Goal: Book appointment/travel/reservation

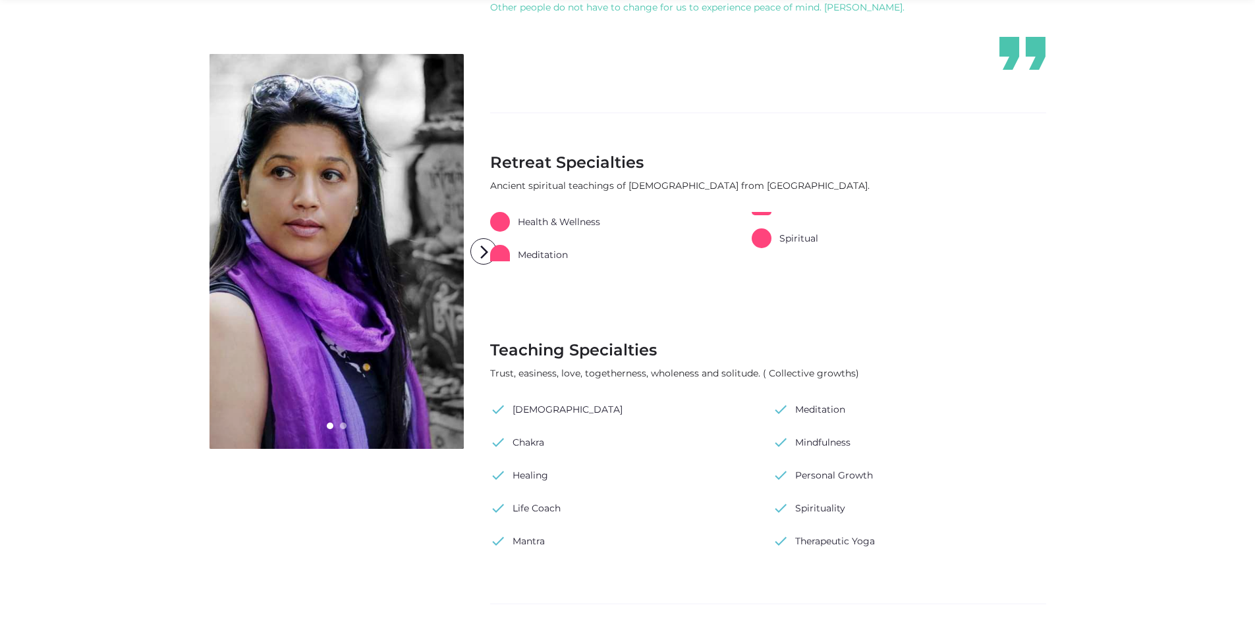
scroll to position [724, 0]
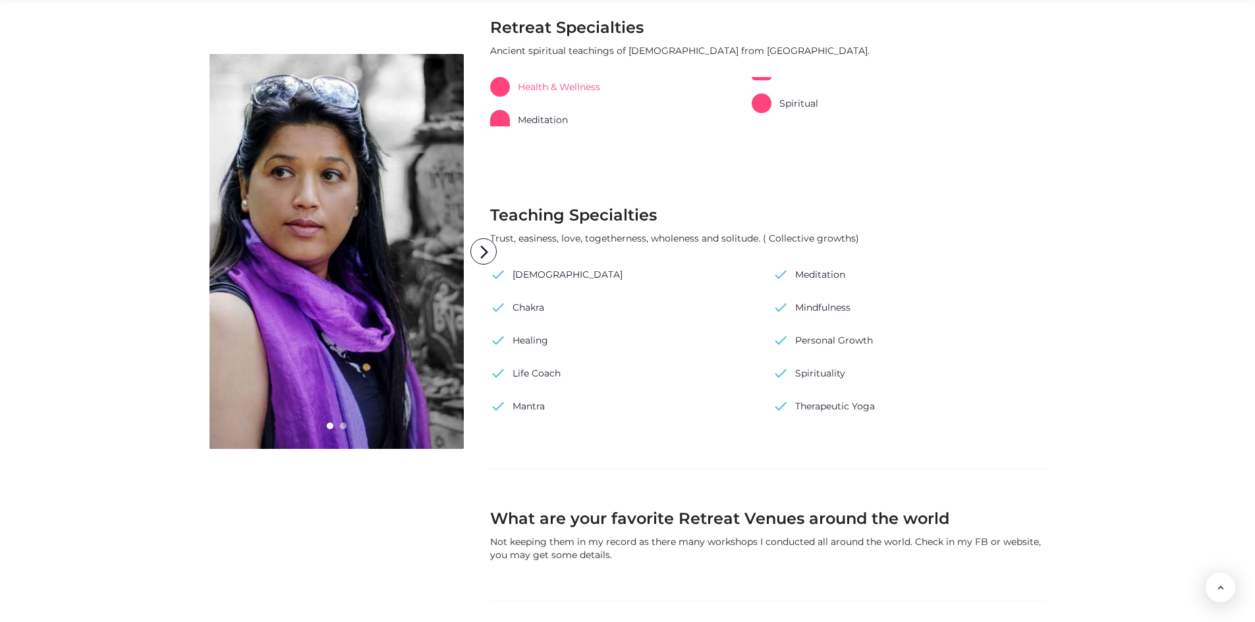
click at [515, 88] on link "Health & Wellness" at bounding box center [545, 87] width 110 height 20
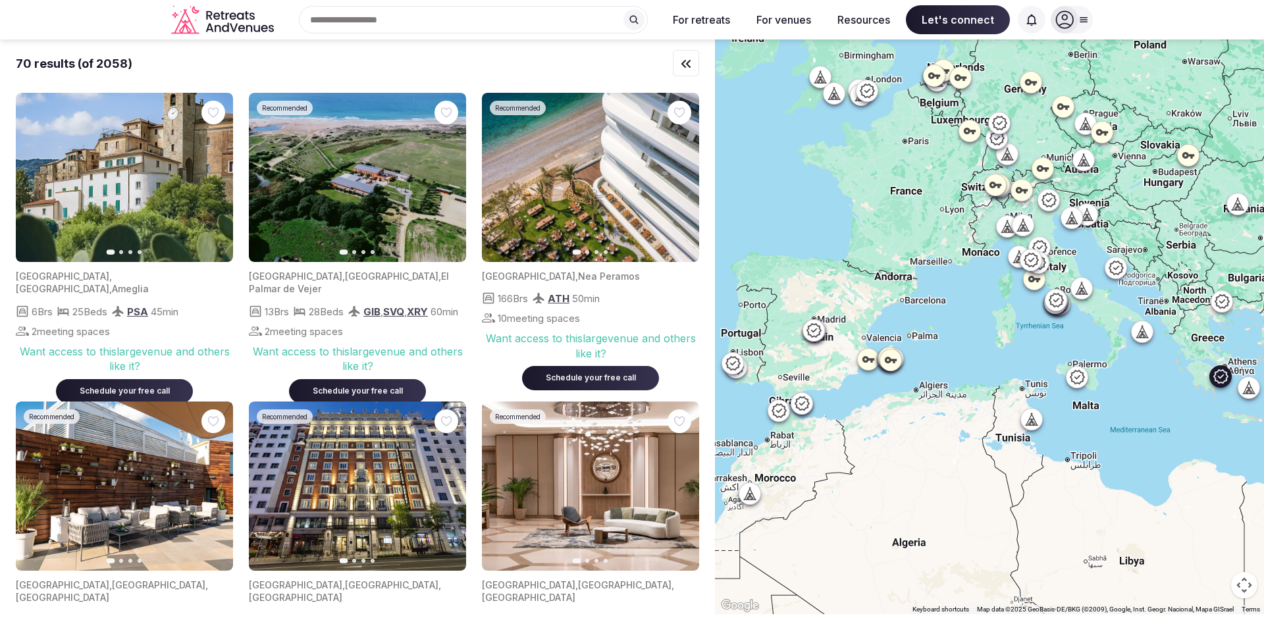
click at [576, 188] on img at bounding box center [590, 177] width 217 height 169
click at [607, 380] on div "Schedule your free call" at bounding box center [590, 378] width 105 height 11
click at [118, 379] on span "Schedule your free call" at bounding box center [124, 391] width 137 height 24
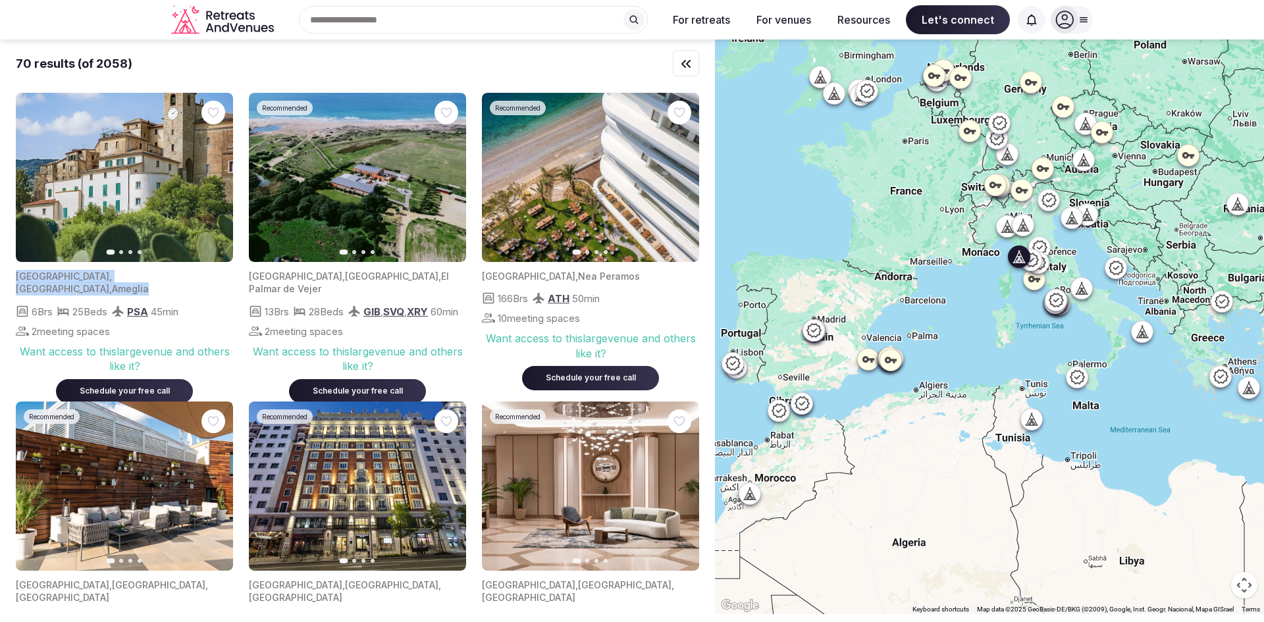
drag, startPoint x: 16, startPoint y: 278, endPoint x: 115, endPoint y: 281, distance: 98.2
click at [115, 281] on div "[GEOGRAPHIC_DATA] , [GEOGRAPHIC_DATA] , [GEOGRAPHIC_DATA]" at bounding box center [124, 283] width 217 height 26
copy div "[GEOGRAPHIC_DATA] , [GEOGRAPHIC_DATA] , [GEOGRAPHIC_DATA]"
